Goal: Obtain resource: Download file/media

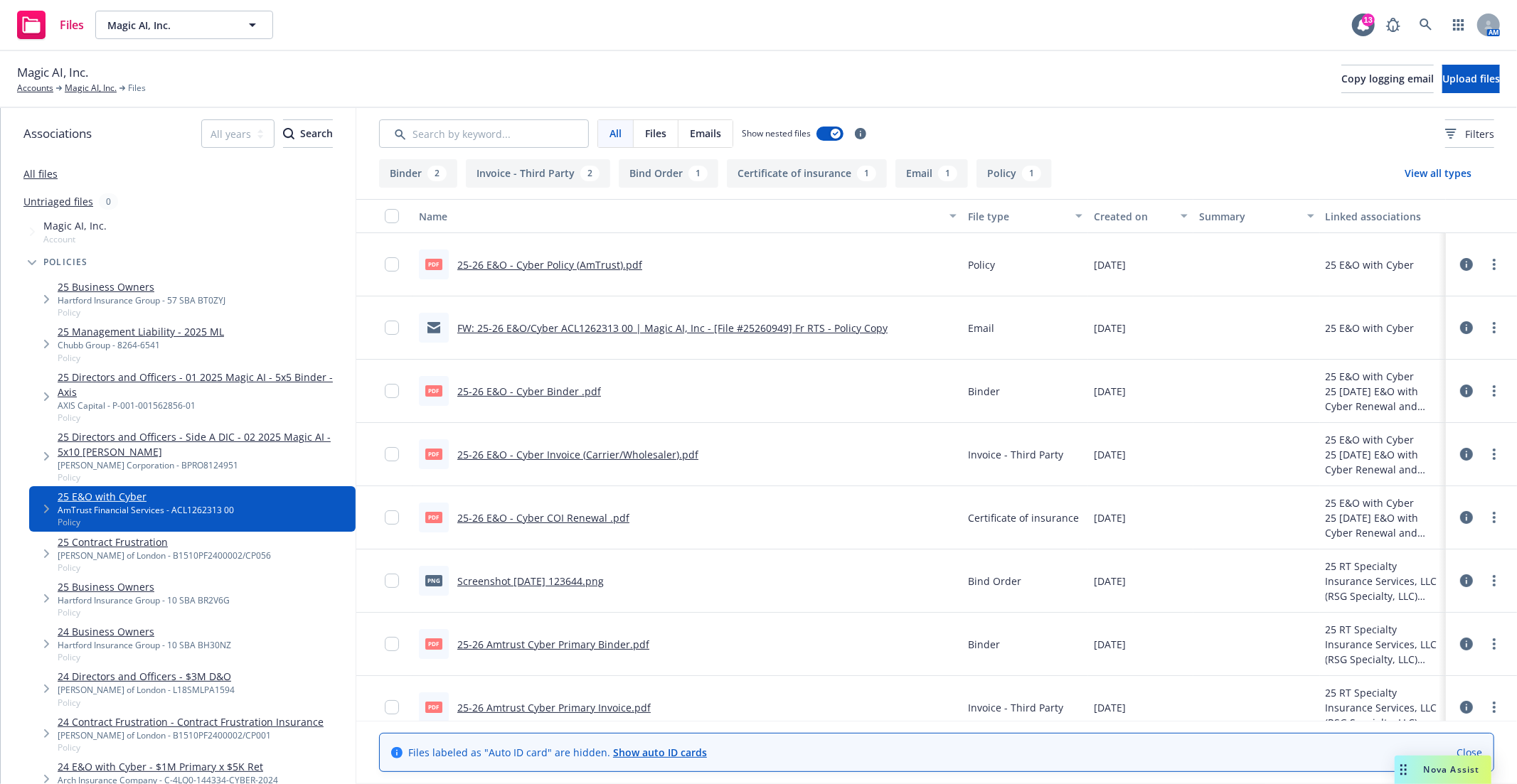
click at [546, 262] on link "25-26 E&O - Cyber Policy (AmTrust).pdf" at bounding box center [549, 264] width 185 height 13
click at [192, 18] on span "Magic AI, Inc." at bounding box center [168, 25] width 123 height 15
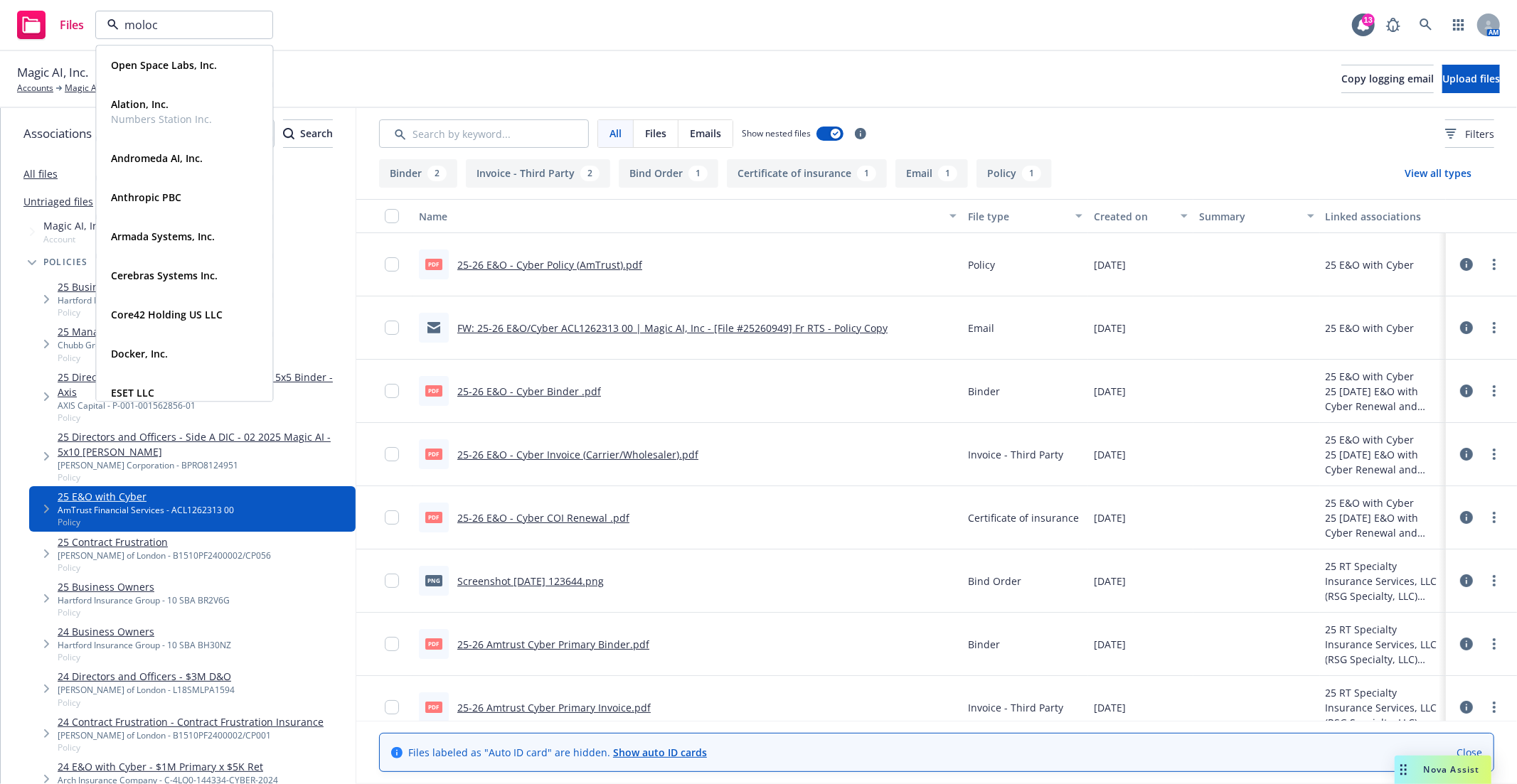
type input "moloco"
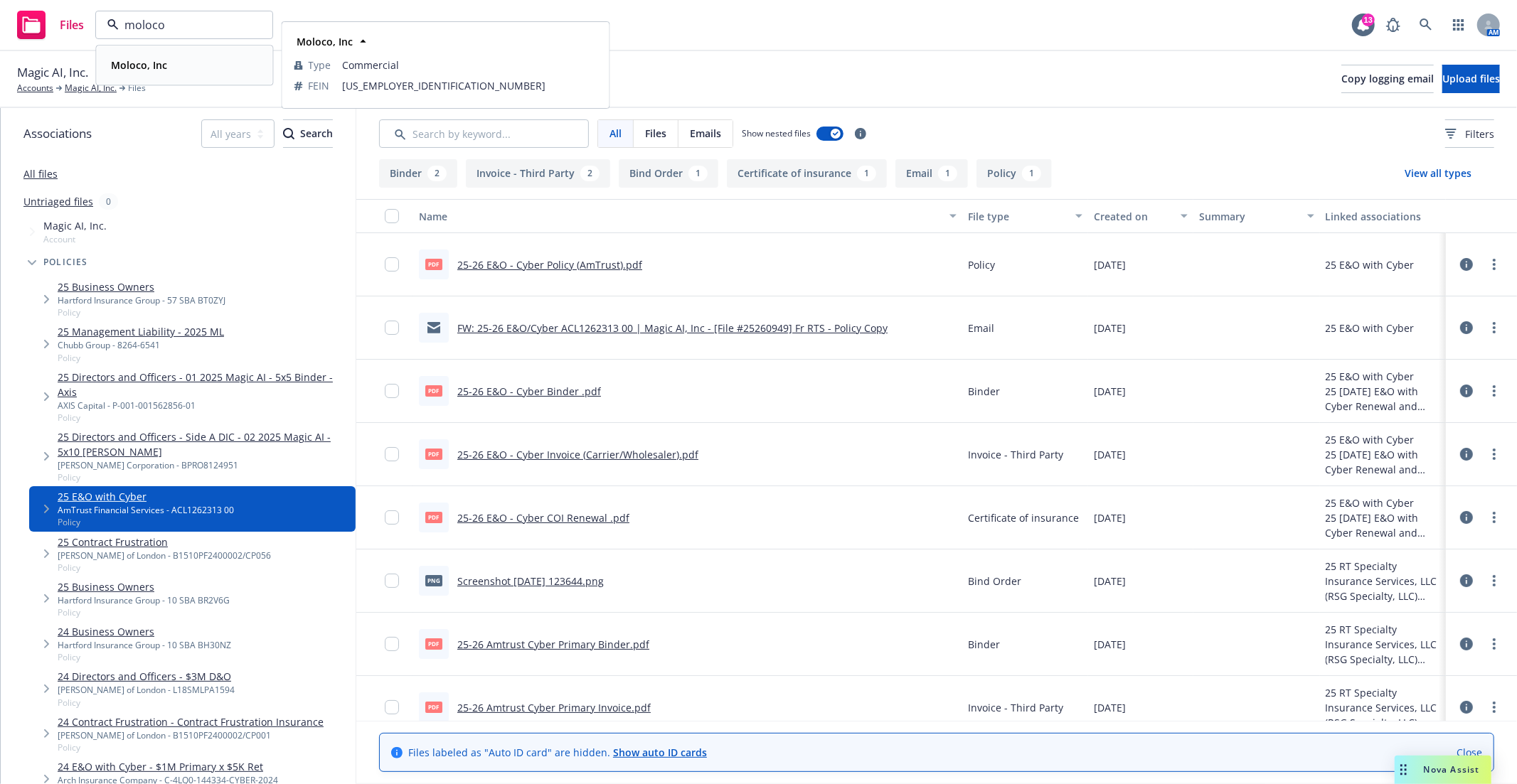
click at [202, 70] on div "Moloco, Inc" at bounding box center [184, 65] width 158 height 20
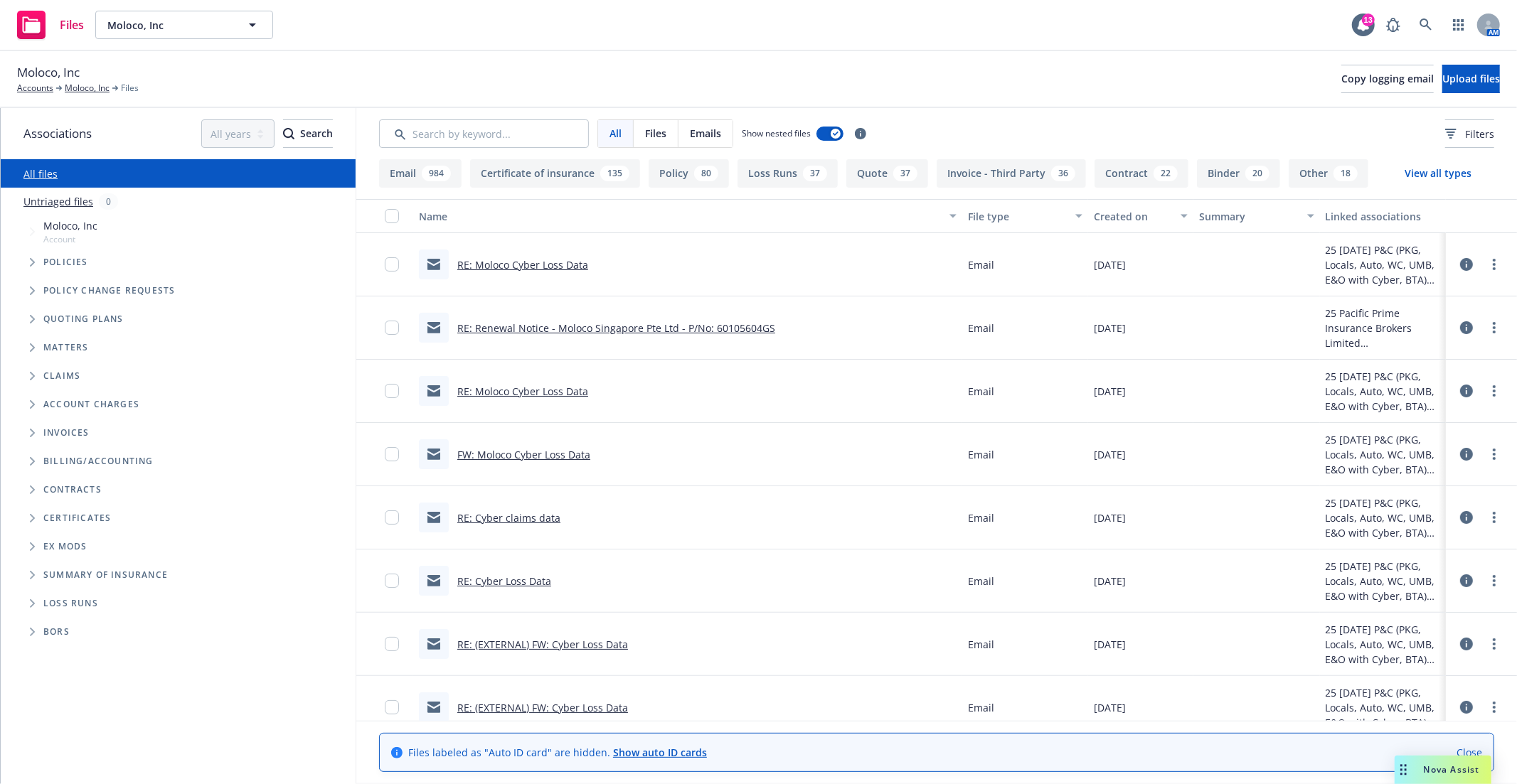
click at [47, 261] on span "Policies" at bounding box center [65, 263] width 45 height 9
click at [34, 261] on icon "Tree Example" at bounding box center [33, 263] width 5 height 9
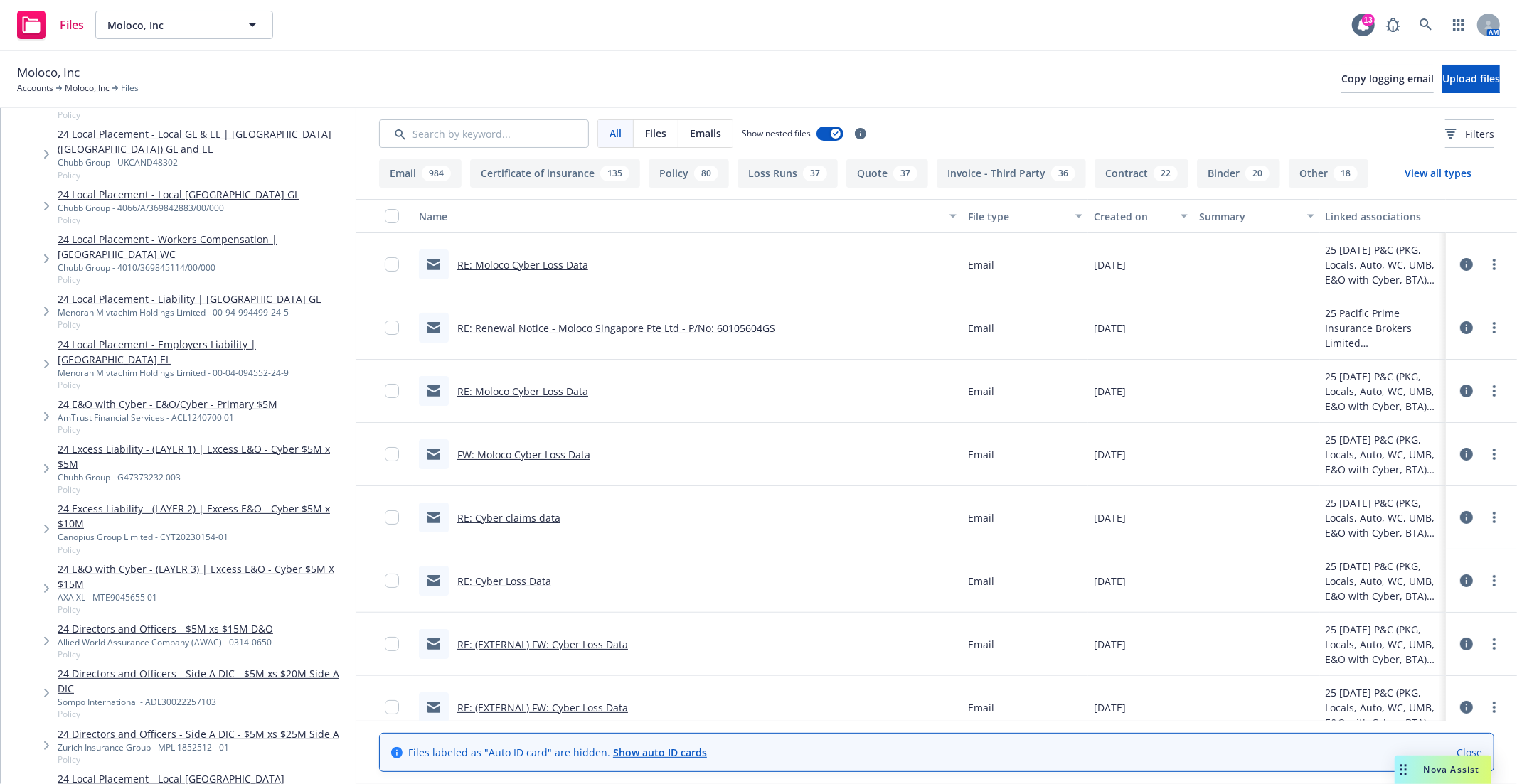
scroll to position [1106, 0]
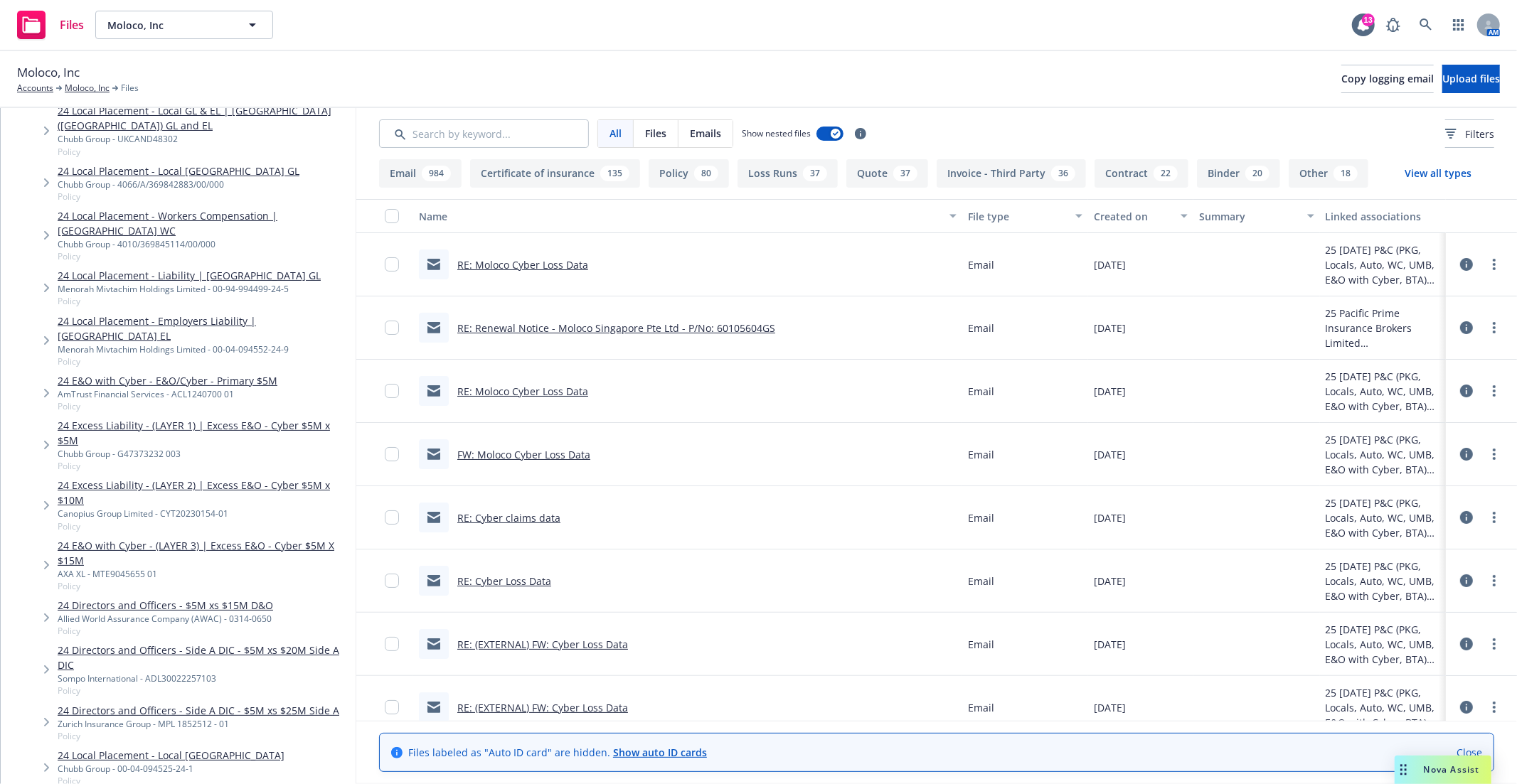
click at [224, 373] on link "24 E&O with Cyber - E&O/Cyber - Primary $5M" at bounding box center [167, 380] width 220 height 15
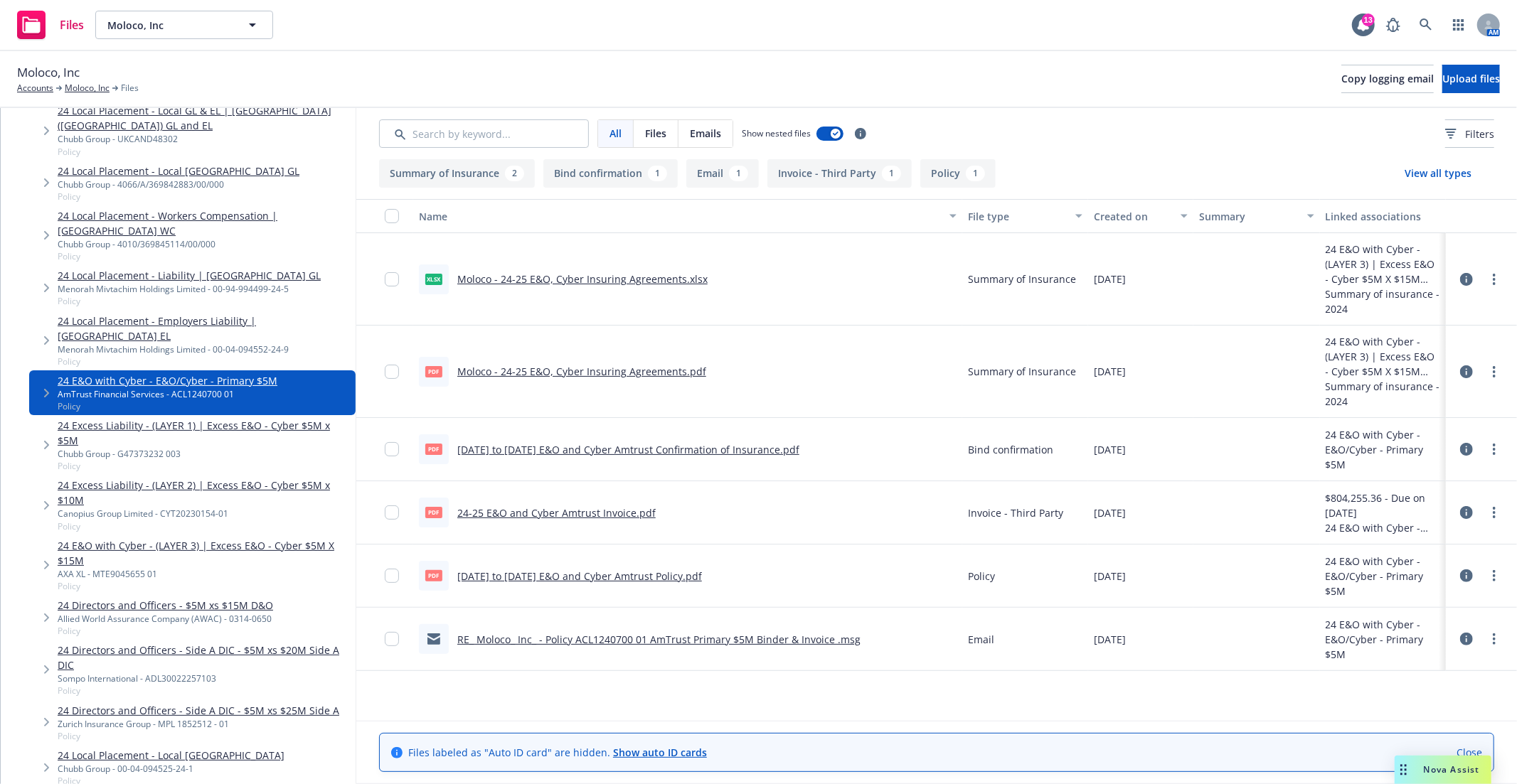
click at [587, 569] on div "[DATE] to [DATE] E&O and Cyber Amtrust Policy.pdf" at bounding box center [579, 576] width 245 height 15
click at [591, 573] on link "[DATE] to [DATE] E&O and Cyber Amtrust Policy.pdf" at bounding box center [579, 575] width 245 height 13
